Goal: Navigation & Orientation: Find specific page/section

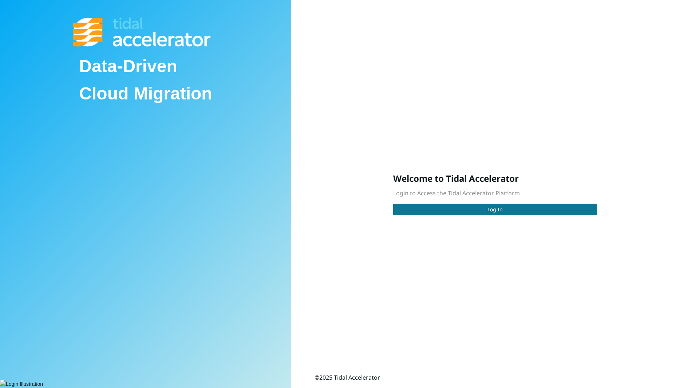
click at [446, 209] on button "Log In" at bounding box center [495, 209] width 204 height 12
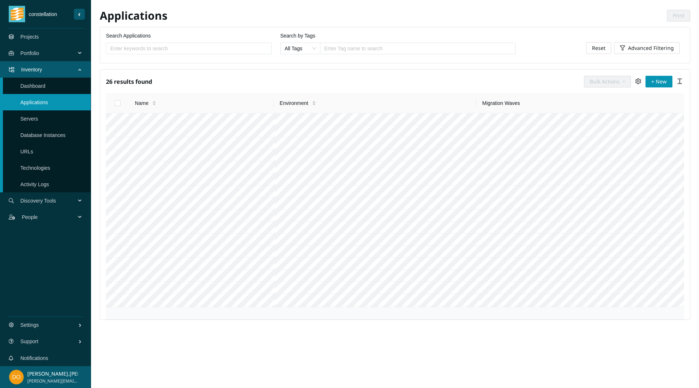
click at [39, 35] on link "Projects" at bounding box center [29, 37] width 19 height 6
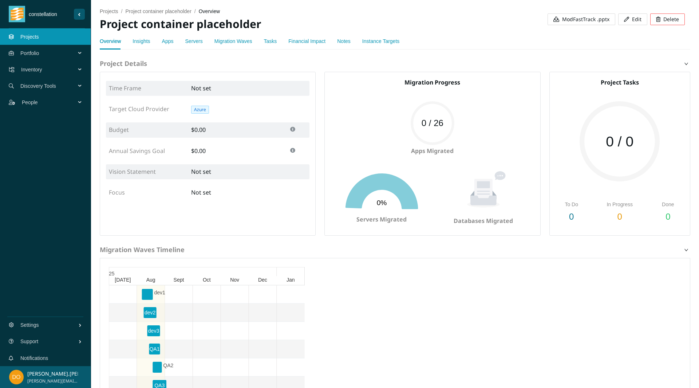
click at [167, 41] on link "Apps" at bounding box center [168, 41] width 12 height 6
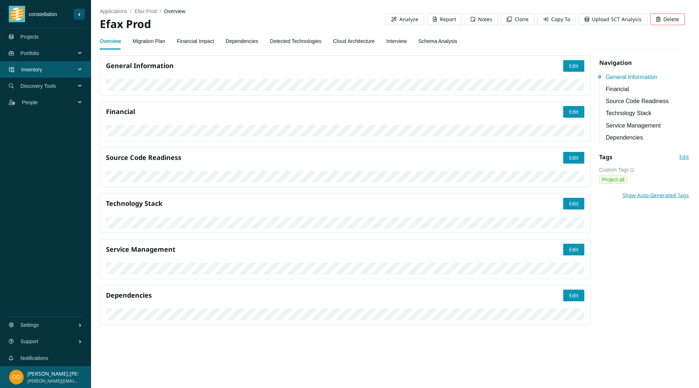
click at [287, 47] on link "Detected Technologies" at bounding box center [295, 41] width 51 height 15
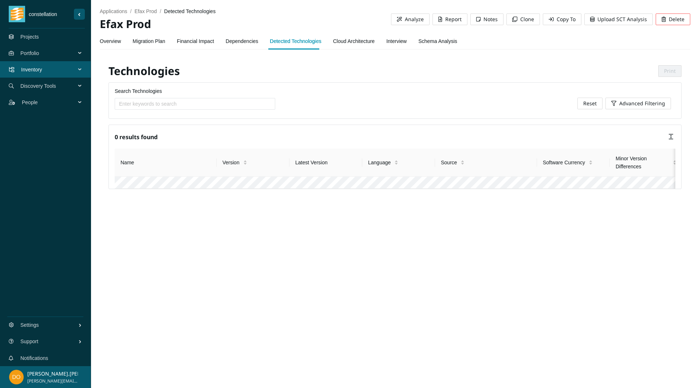
click at [239, 37] on link "Dependencies" at bounding box center [242, 41] width 33 height 15
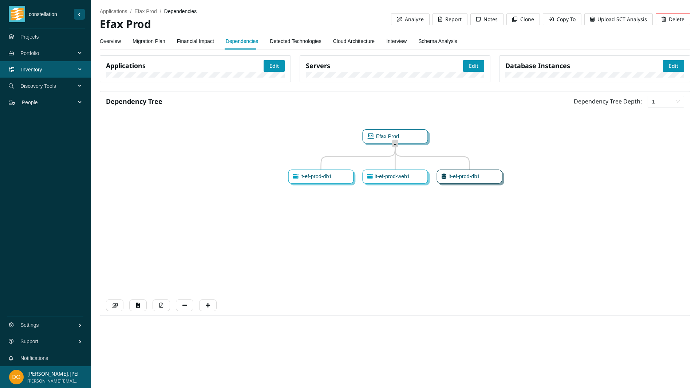
click at [39, 39] on link "Projects" at bounding box center [29, 37] width 19 height 6
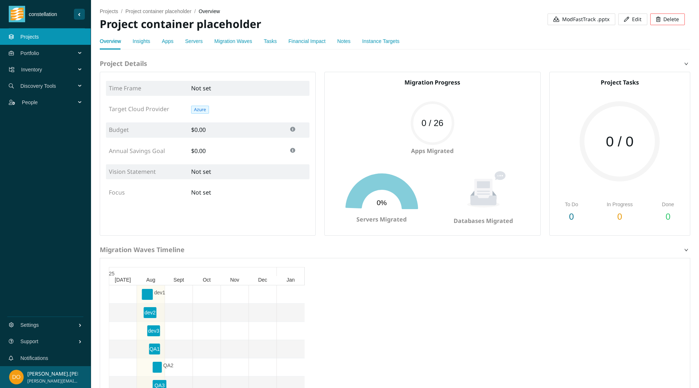
click at [164, 39] on link "Apps" at bounding box center [168, 41] width 12 height 6
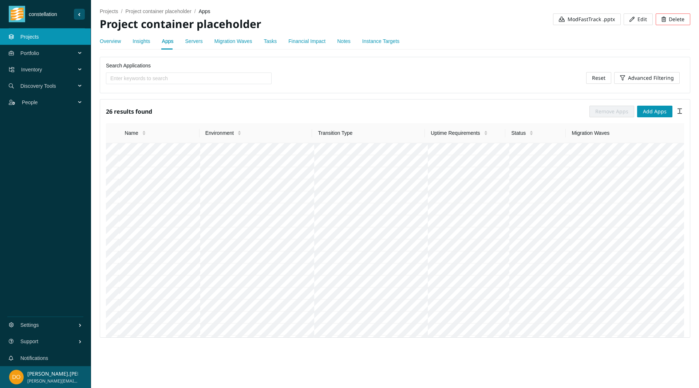
click at [137, 111] on h5 "26 results found" at bounding box center [129, 111] width 46 height 12
click at [326, 76] on div "Search Applications" at bounding box center [311, 76] width 418 height 31
click at [185, 74] on input "Search Applications" at bounding box center [185, 78] width 151 height 8
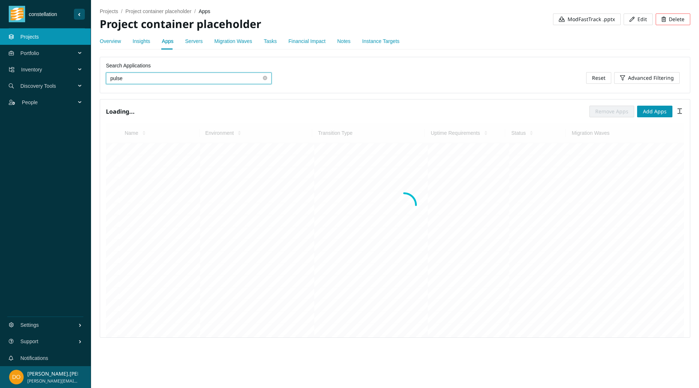
type input "pulse"
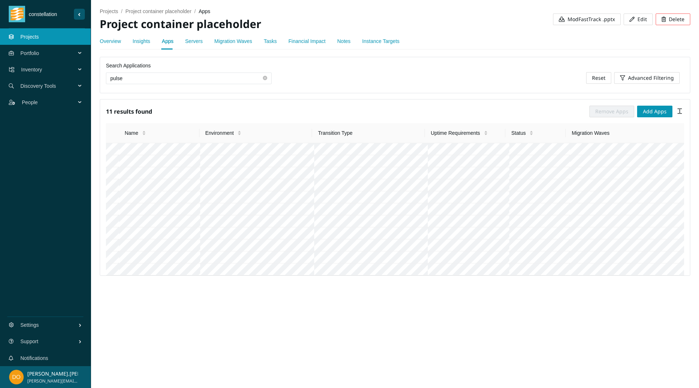
click at [352, 89] on div "Search Applications pulse" at bounding box center [311, 76] width 418 height 31
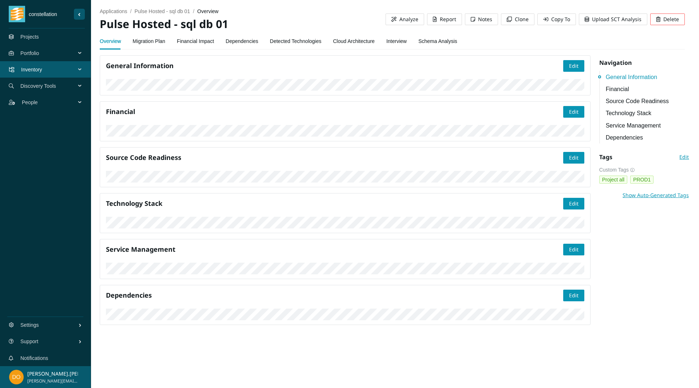
click at [233, 40] on link "Dependencies" at bounding box center [242, 41] width 33 height 15
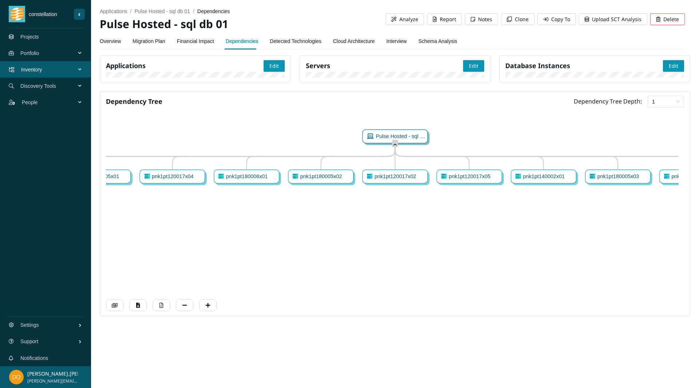
click at [106, 40] on link "Overview" at bounding box center [110, 41] width 21 height 15
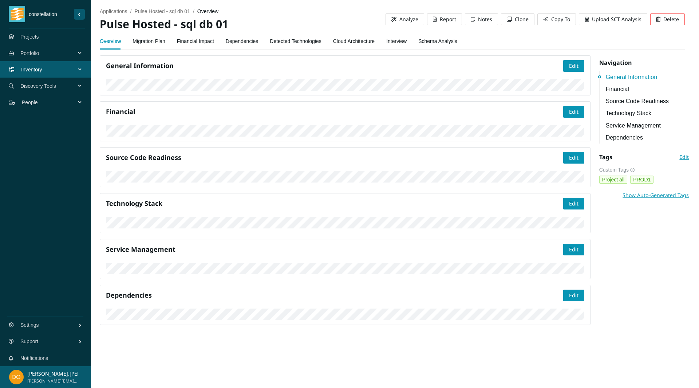
click at [246, 40] on link "Dependencies" at bounding box center [242, 41] width 33 height 15
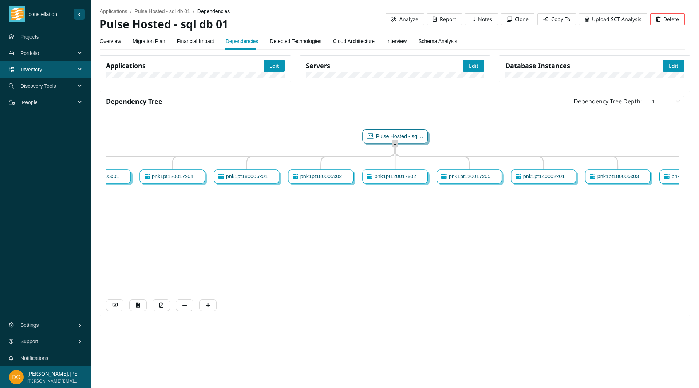
click at [109, 40] on link "Overview" at bounding box center [110, 41] width 21 height 15
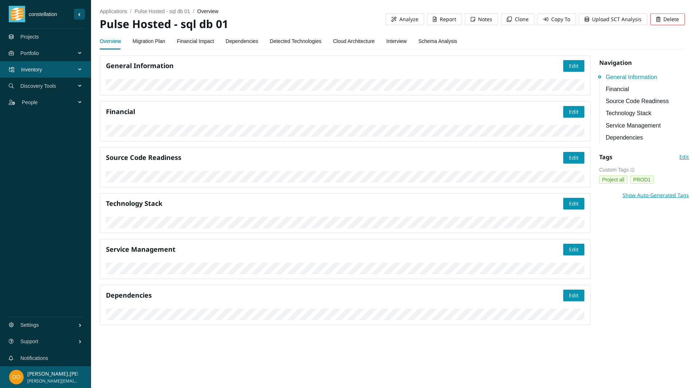
click at [293, 41] on link "Detected Technologies" at bounding box center [295, 41] width 51 height 15
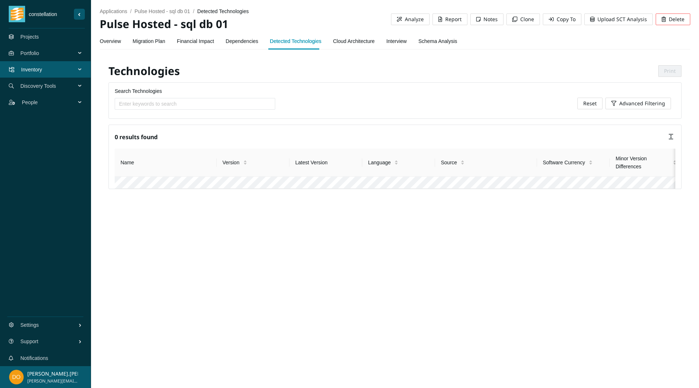
click at [239, 44] on link "Dependencies" at bounding box center [242, 41] width 33 height 15
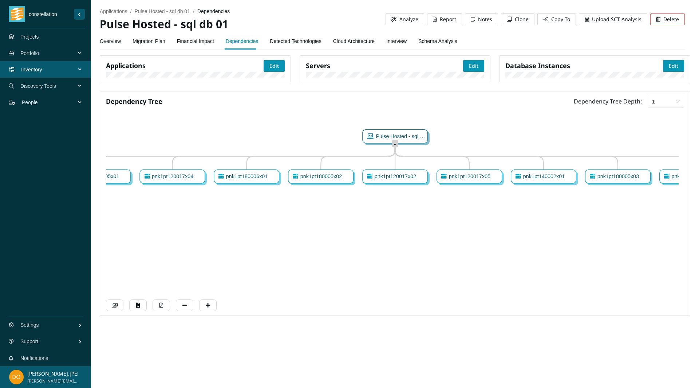
click at [39, 40] on link "Projects" at bounding box center [29, 37] width 19 height 6
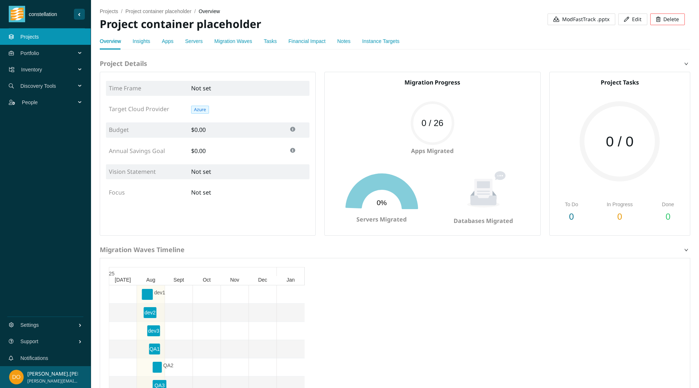
click at [167, 33] on div "Apps" at bounding box center [168, 41] width 12 height 17
click at [165, 43] on link "Apps" at bounding box center [168, 41] width 12 height 6
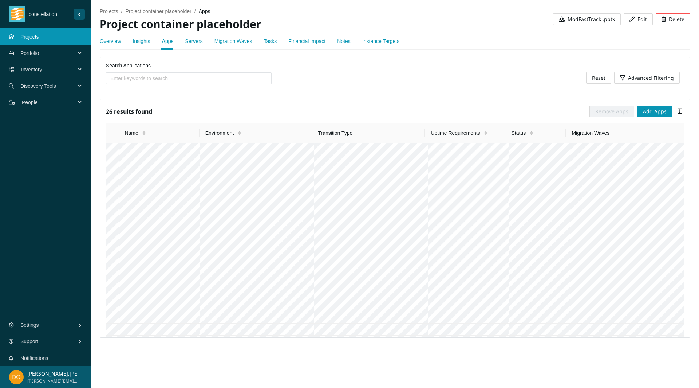
click at [231, 40] on link "Migration Waves" at bounding box center [233, 41] width 38 height 6
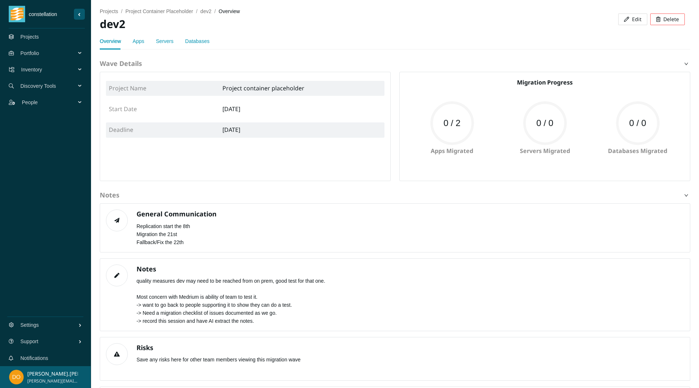
click at [136, 42] on link "Apps" at bounding box center [138, 41] width 12 height 6
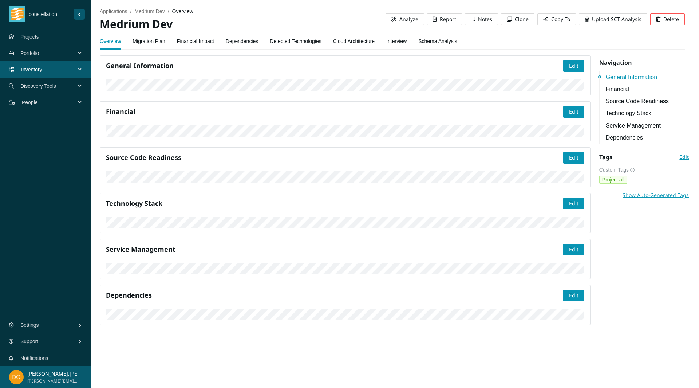
click at [286, 40] on link "Detected Technologies" at bounding box center [295, 41] width 51 height 15
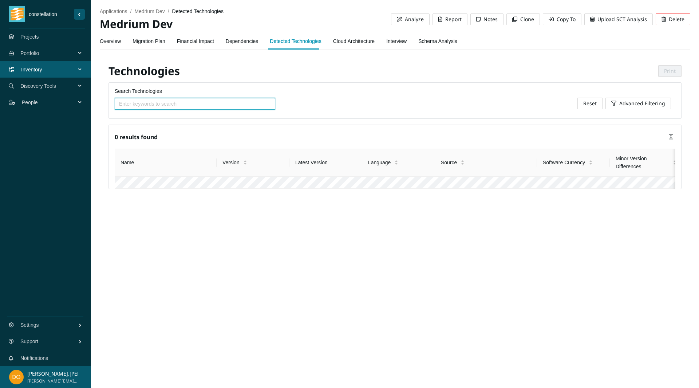
click at [237, 43] on link "Dependencies" at bounding box center [242, 41] width 33 height 15
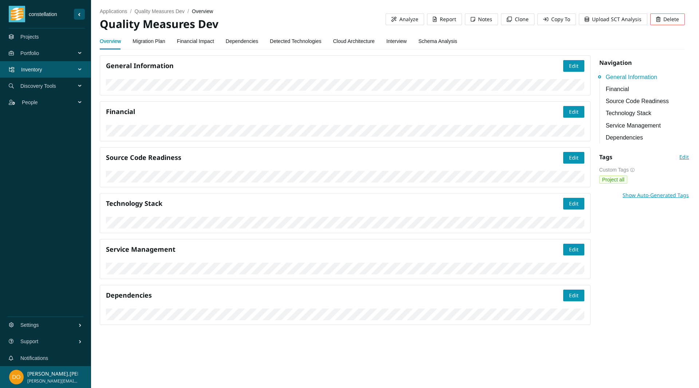
click at [239, 41] on link "Dependencies" at bounding box center [242, 41] width 33 height 15
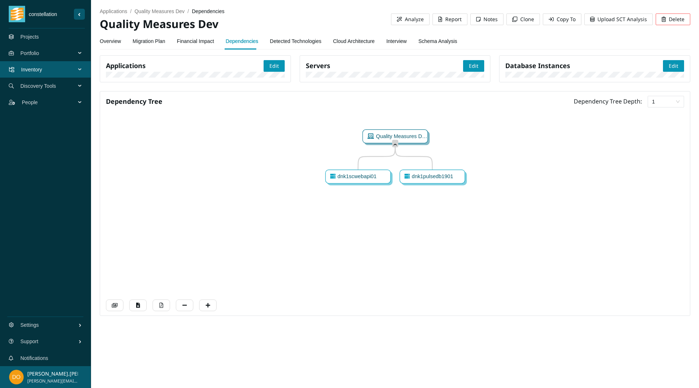
click at [355, 179] on span "dnk1scwebapi01" at bounding box center [355, 176] width 41 height 6
